Goal: Complete application form

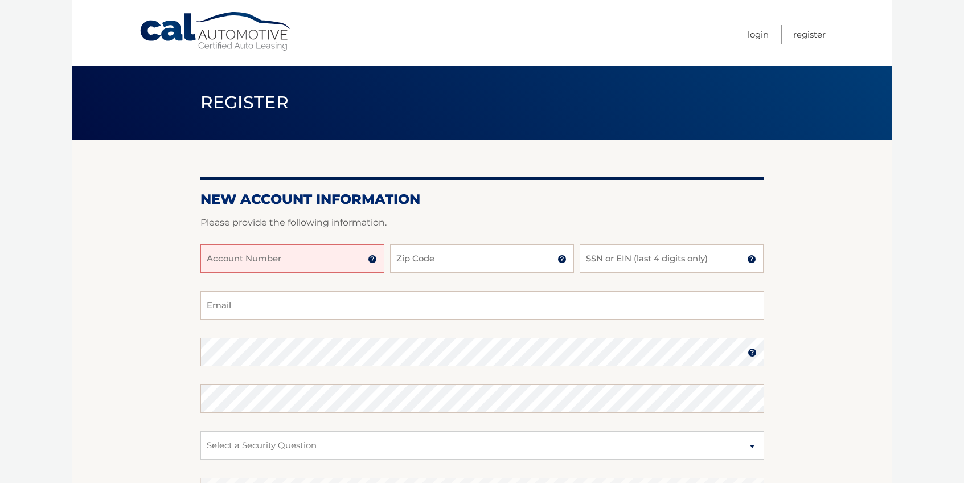
click at [293, 258] on input "Account Number" at bounding box center [292, 258] width 184 height 28
type input "4445599"
click at [437, 266] on input "Zip Code" at bounding box center [482, 258] width 184 height 28
click at [441, 260] on input "Zip Code" at bounding box center [482, 258] width 184 height 28
click at [446, 271] on input "Zip Code" at bounding box center [482, 258] width 184 height 28
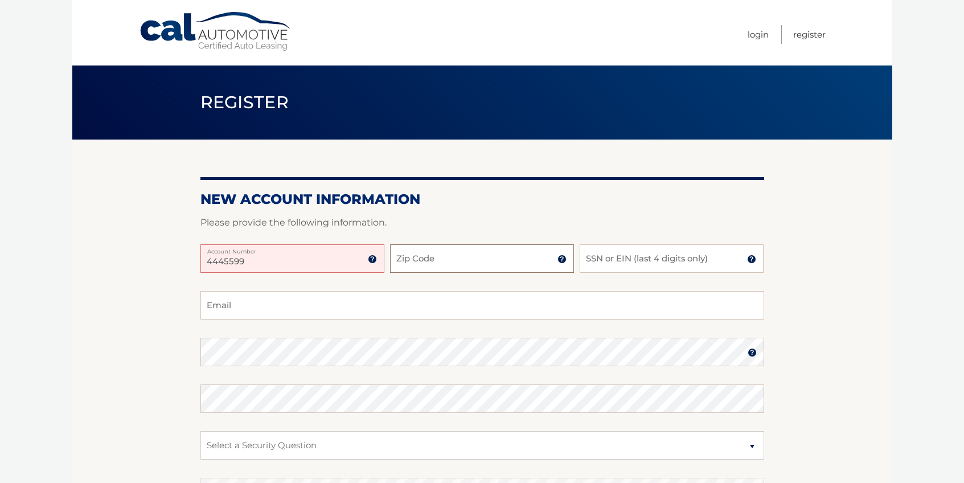
click at [446, 265] on input "Zip Code" at bounding box center [482, 258] width 184 height 28
click at [437, 262] on input "Zip Code" at bounding box center [482, 258] width 184 height 28
type input "1"
click at [460, 259] on label "Zip Code" at bounding box center [482, 252] width 184 height 14
click at [460, 268] on input "1" at bounding box center [482, 258] width 184 height 28
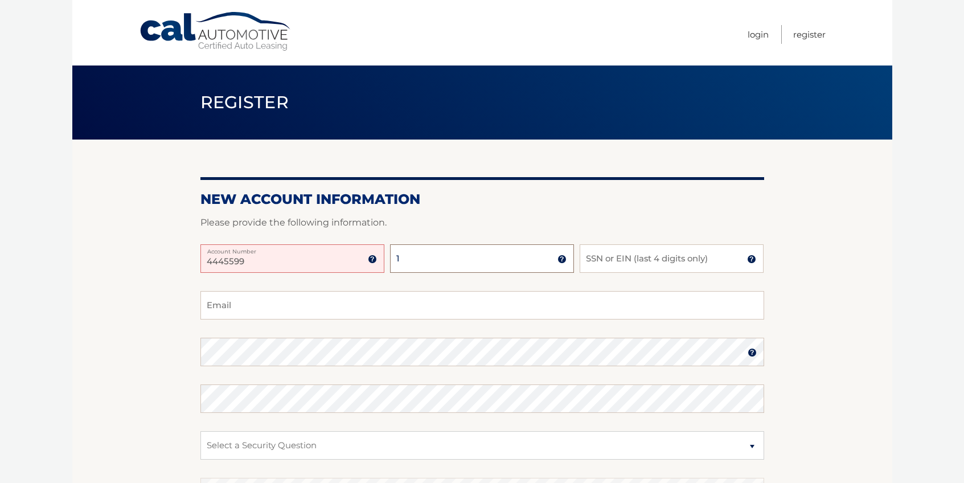
click at [441, 259] on label "Zip Code" at bounding box center [482, 252] width 184 height 14
click at [441, 259] on input "1" at bounding box center [482, 258] width 184 height 28
click at [929, 118] on body "Cal Automotive Menu Login Register Register" at bounding box center [482, 241] width 964 height 483
click at [441, 259] on label "Zip Code" at bounding box center [482, 252] width 184 height 14
click at [441, 263] on input "1" at bounding box center [482, 258] width 184 height 28
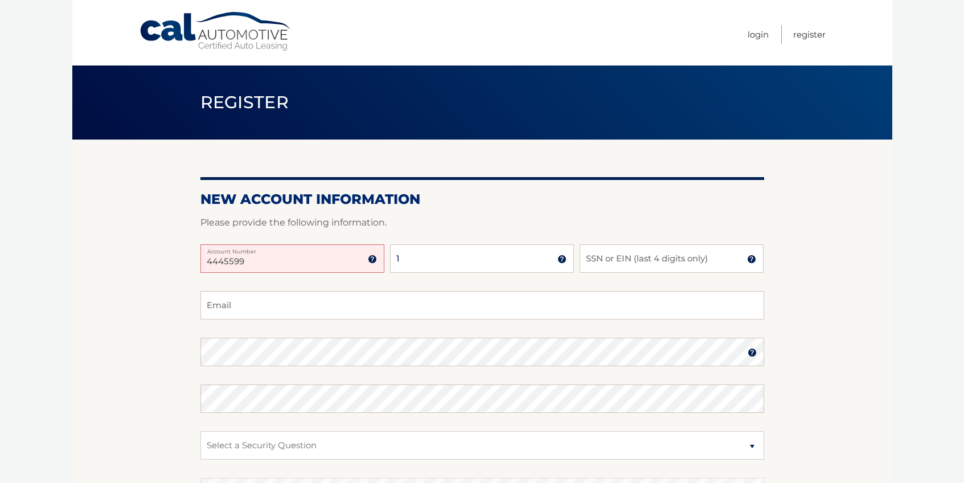
click at [441, 259] on label "Zip Code" at bounding box center [482, 252] width 184 height 14
click at [441, 263] on input "1" at bounding box center [482, 258] width 184 height 28
click at [259, 264] on input "4445599" at bounding box center [292, 258] width 184 height 28
click at [452, 256] on label "Zip Code" at bounding box center [482, 252] width 184 height 14
click at [452, 256] on input "1" at bounding box center [482, 258] width 184 height 28
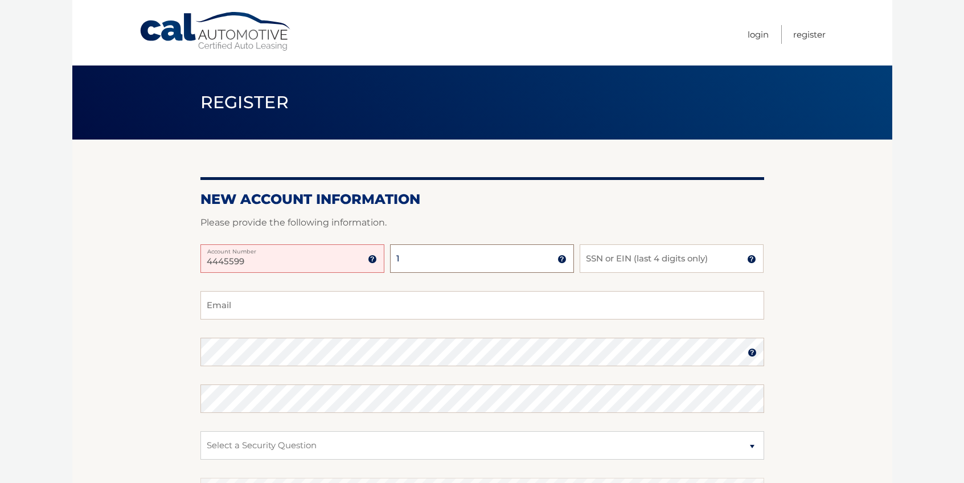
click at [430, 232] on div at bounding box center [482, 238] width 564 height 14
click at [427, 264] on input "1" at bounding box center [482, 258] width 184 height 28
